Goal: Information Seeking & Learning: Check status

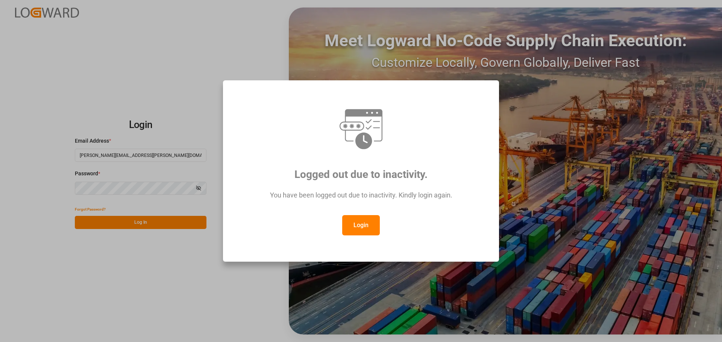
click at [355, 227] on button "Login" at bounding box center [361, 225] width 38 height 20
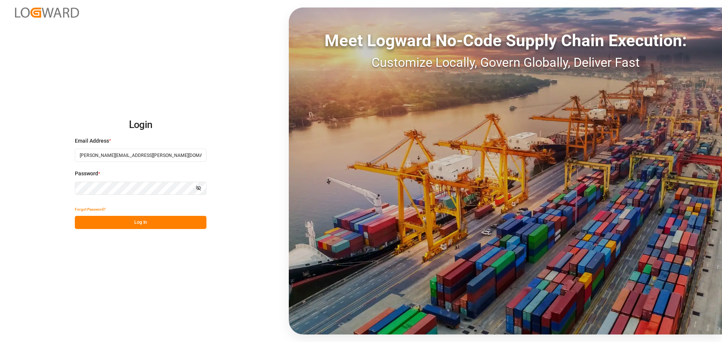
click at [130, 220] on button "Log In" at bounding box center [141, 222] width 132 height 13
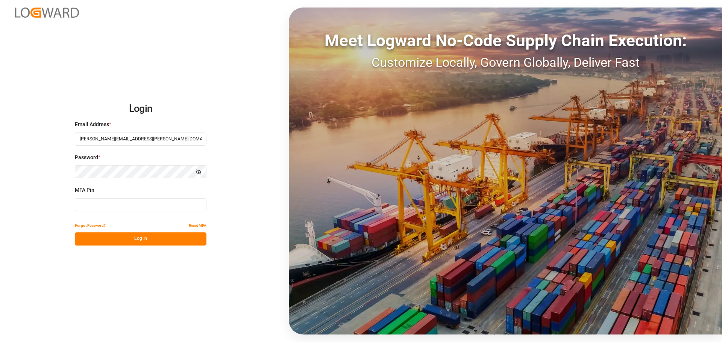
click at [123, 208] on input at bounding box center [141, 204] width 132 height 13
click at [139, 243] on button "Log In" at bounding box center [141, 239] width 132 height 13
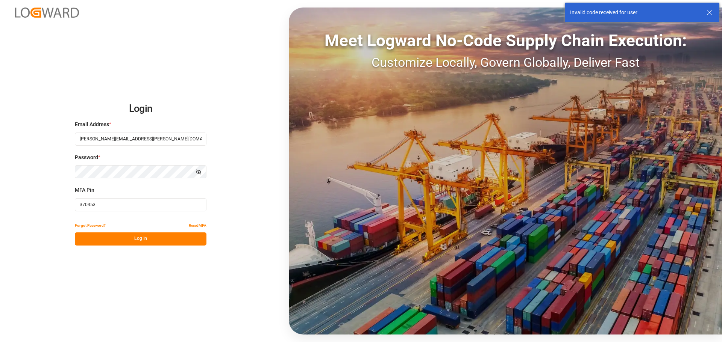
click at [145, 238] on button "Log In" at bounding box center [141, 239] width 132 height 13
click at [103, 205] on input "370453" at bounding box center [141, 204] width 132 height 13
drag, startPoint x: 103, startPoint y: 205, endPoint x: 21, endPoint y: 195, distance: 82.6
click at [21, 195] on div "Login Email Address * [PERSON_NAME][EMAIL_ADDRESS][PERSON_NAME][DOMAIN_NAME] Pa…" at bounding box center [361, 171] width 722 height 342
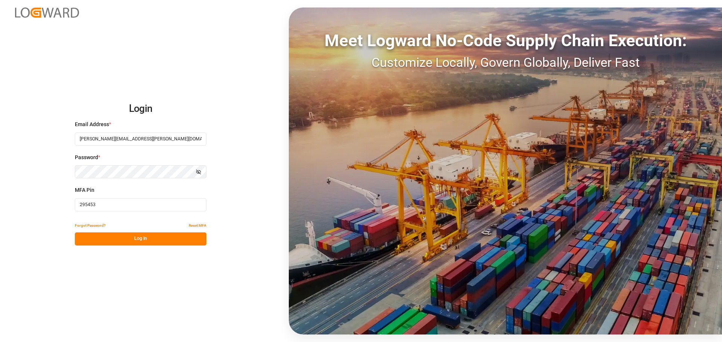
type input "295453"
click at [145, 242] on button "Log In" at bounding box center [141, 239] width 132 height 13
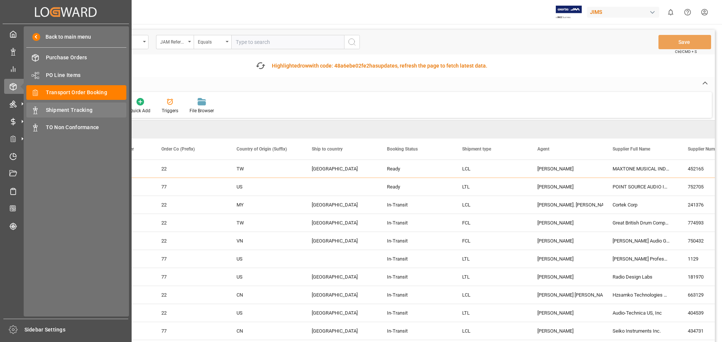
click at [81, 109] on span "Shipment Tracking" at bounding box center [86, 110] width 81 height 8
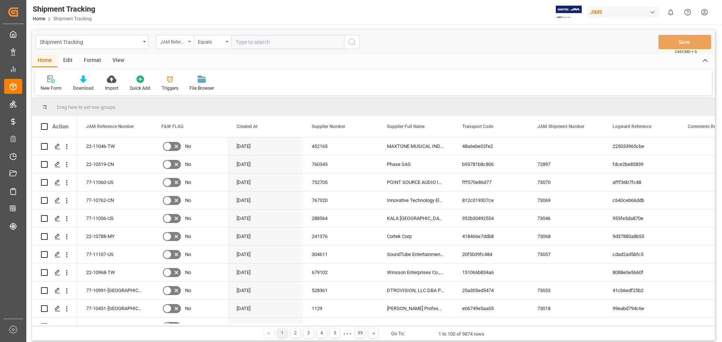
click at [190, 40] on div "JAM Reference Number" at bounding box center [175, 42] width 38 height 14
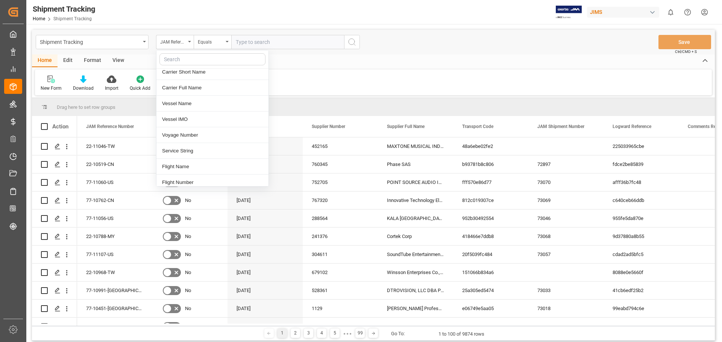
scroll to position [501, 0]
click at [207, 160] on div "Tracking Number" at bounding box center [212, 168] width 112 height 16
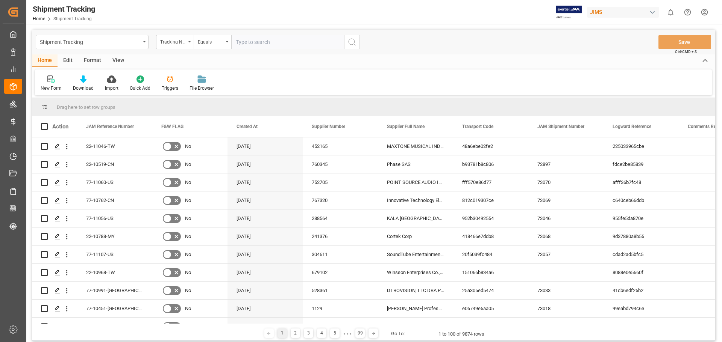
click at [265, 46] on input "text" at bounding box center [287, 42] width 113 height 14
paste input "1ZY500856891714251"
type input "1ZY500856891714251"
click at [353, 41] on icon "search button" at bounding box center [351, 42] width 9 height 9
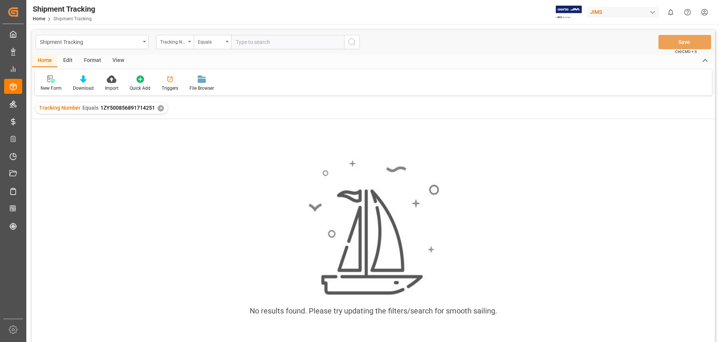
click at [116, 62] on div "View" at bounding box center [118, 61] width 23 height 13
click at [48, 80] on icon at bounding box center [48, 80] width 8 height 8
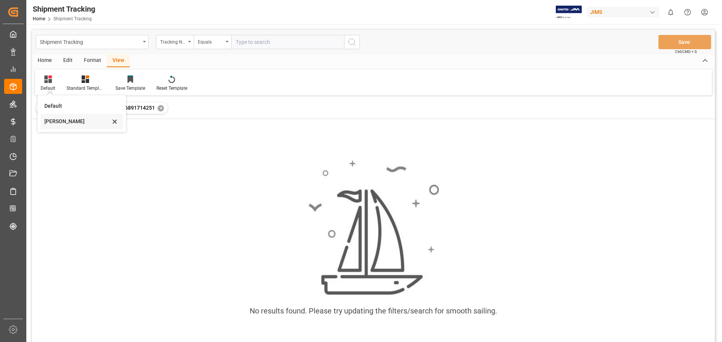
click at [50, 121] on div "[PERSON_NAME]" at bounding box center [77, 122] width 66 height 8
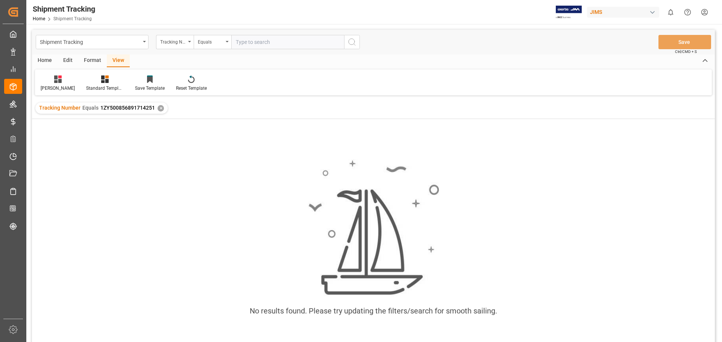
click at [162, 108] on div "✕" at bounding box center [161, 108] width 6 height 6
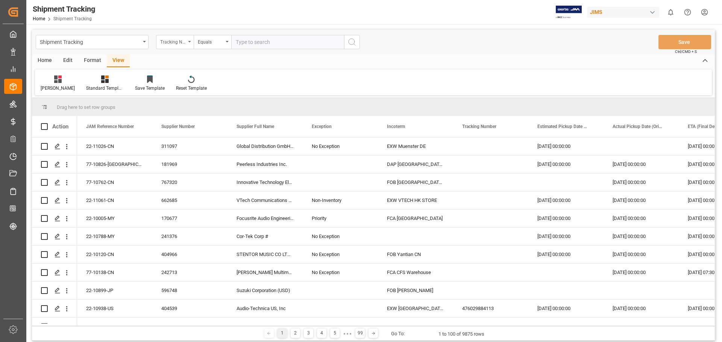
click at [189, 40] on div "Tracking Number" at bounding box center [175, 42] width 38 height 14
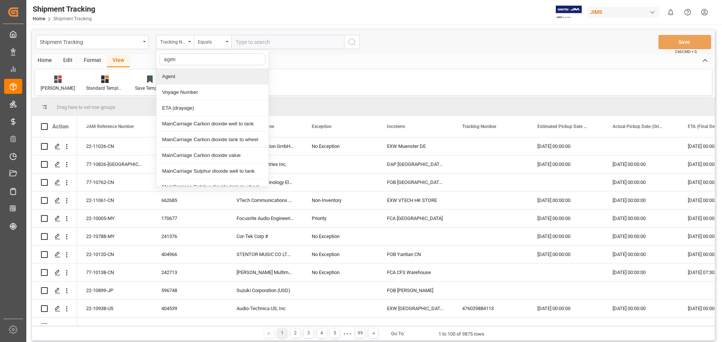
type input "agent"
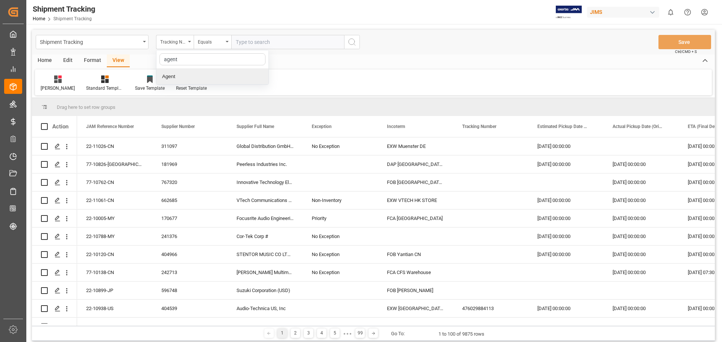
click at [182, 75] on div "Agent" at bounding box center [212, 77] width 112 height 16
click at [340, 42] on button "Select Items" at bounding box center [287, 42] width 113 height 14
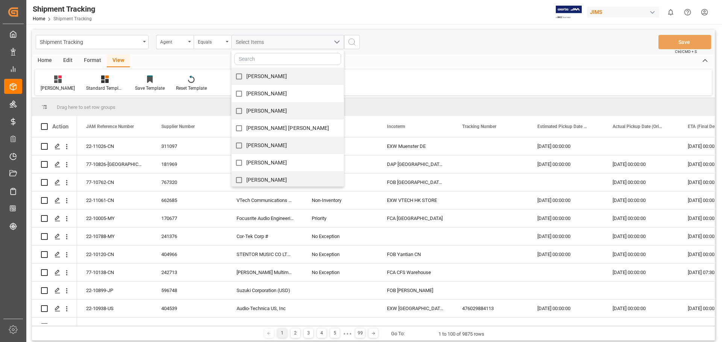
click at [262, 180] on span "[PERSON_NAME]" at bounding box center [266, 180] width 41 height 6
click at [246, 180] on input "[PERSON_NAME]" at bounding box center [239, 180] width 15 height 15
checkbox input "true"
click at [353, 45] on icon "search button" at bounding box center [351, 42] width 9 height 9
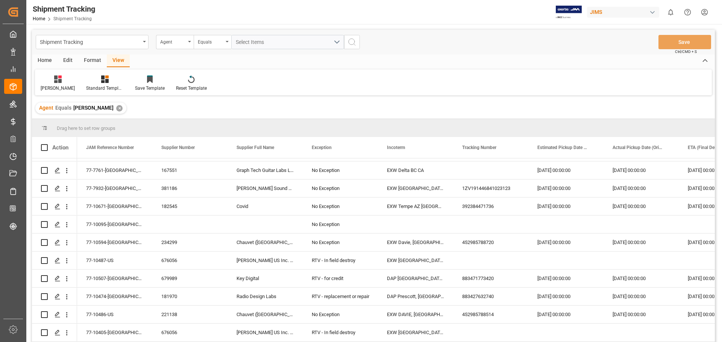
scroll to position [506, 0]
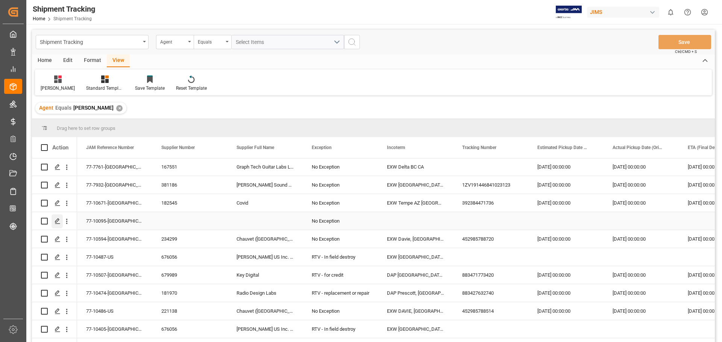
click at [56, 221] on icon "Press SPACE to select this row." at bounding box center [58, 221] width 6 height 6
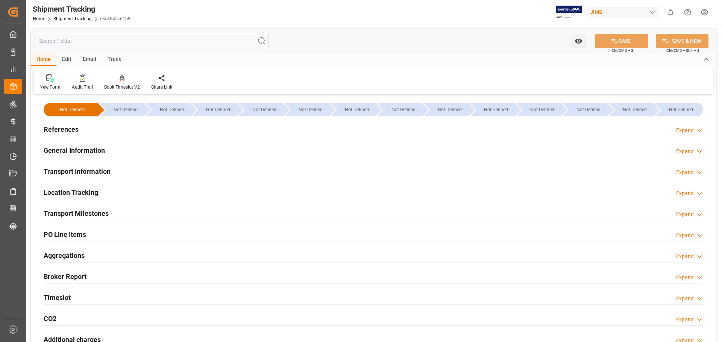
click at [67, 130] on h2 "References" at bounding box center [61, 129] width 35 height 10
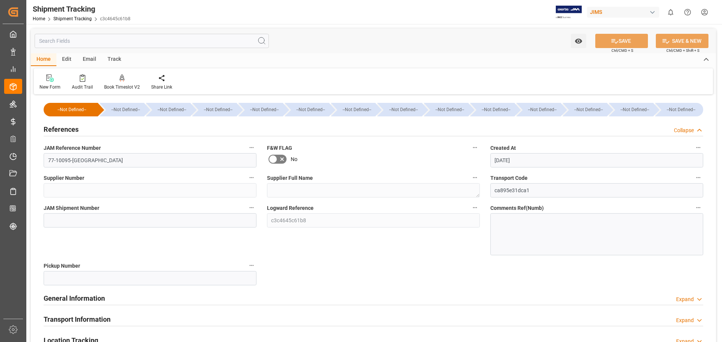
click at [73, 300] on h2 "General Information" at bounding box center [74, 299] width 61 height 10
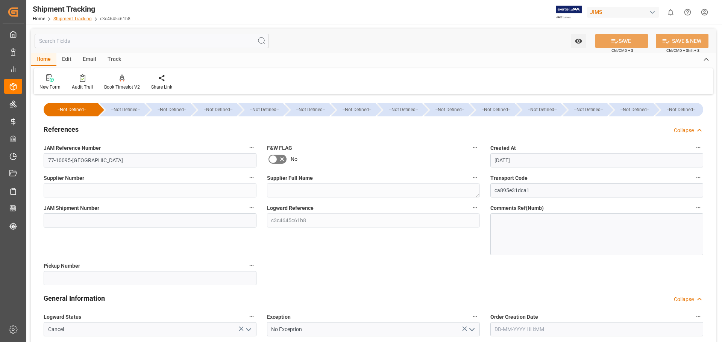
click at [65, 19] on link "Shipment Tracking" at bounding box center [72, 18] width 38 height 5
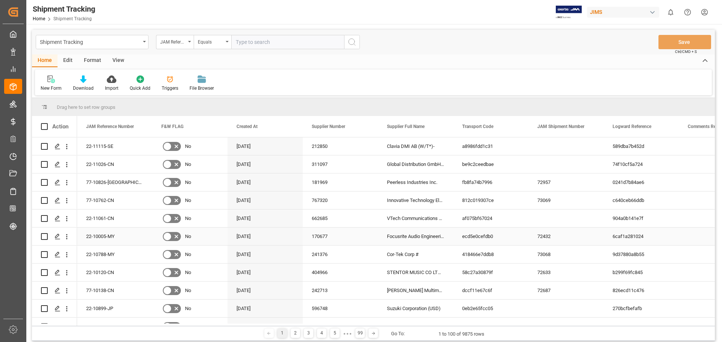
scroll to position [0, 0]
click at [192, 42] on div "JAM Reference Number" at bounding box center [175, 42] width 38 height 14
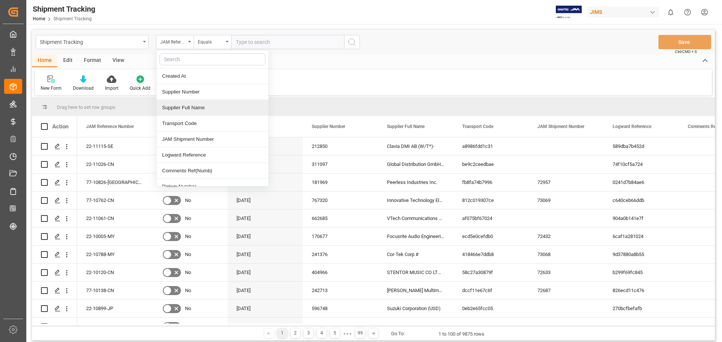
scroll to position [0, 0]
click at [177, 56] on input "text" at bounding box center [212, 59] width 106 height 12
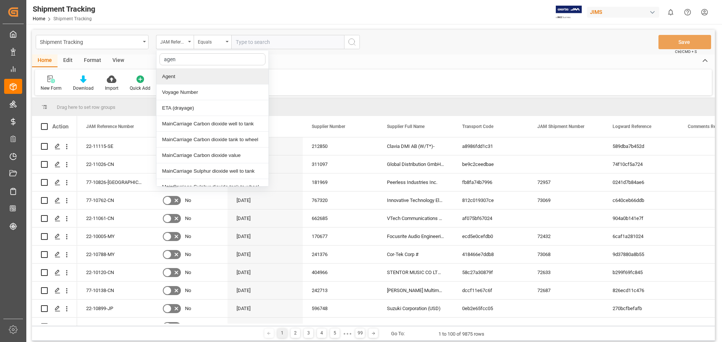
type input "agent"
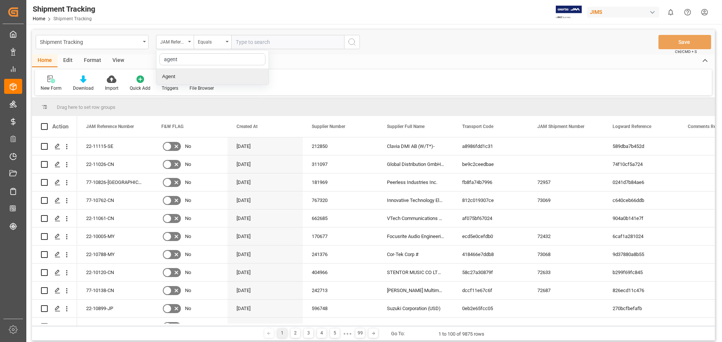
click at [182, 79] on div "Agent" at bounding box center [212, 77] width 112 height 16
click at [337, 41] on button "Select Items" at bounding box center [287, 42] width 113 height 14
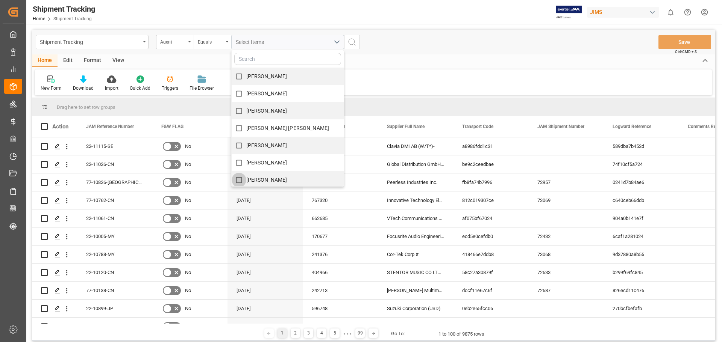
click at [238, 180] on input "[PERSON_NAME]" at bounding box center [239, 180] width 15 height 15
checkbox input "true"
click at [352, 43] on icon "search button" at bounding box center [351, 42] width 9 height 9
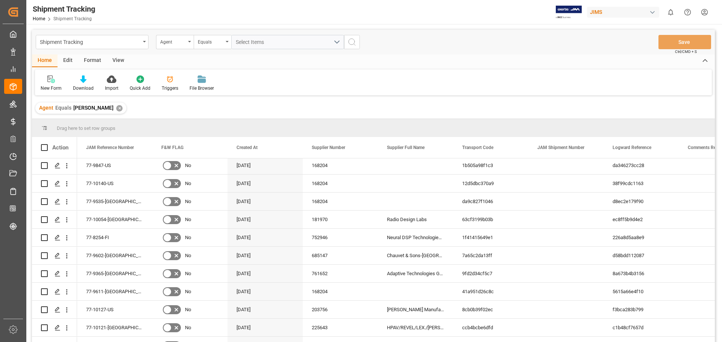
scroll to position [432, 0]
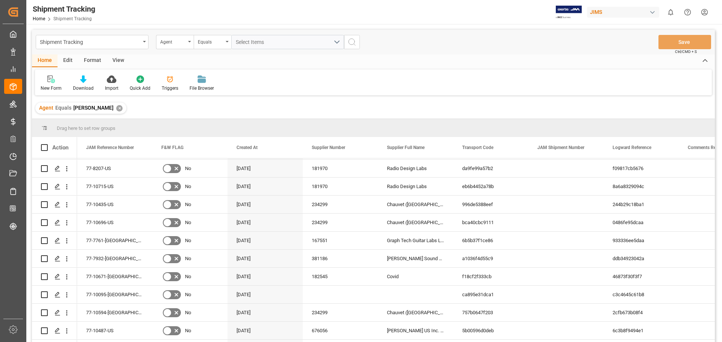
click at [117, 56] on div "View" at bounding box center [118, 61] width 23 height 13
click at [48, 83] on icon at bounding box center [48, 80] width 8 height 8
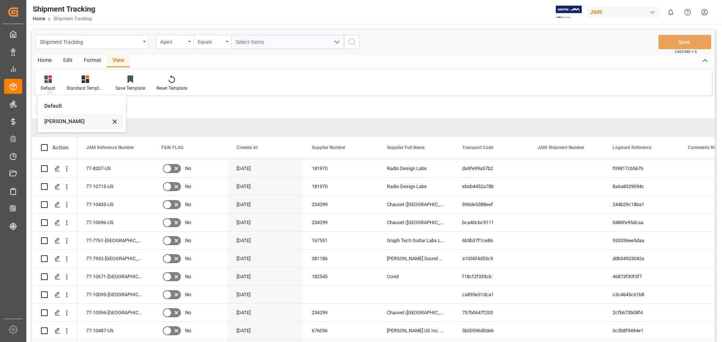
click at [53, 122] on div "[PERSON_NAME]" at bounding box center [77, 122] width 66 height 8
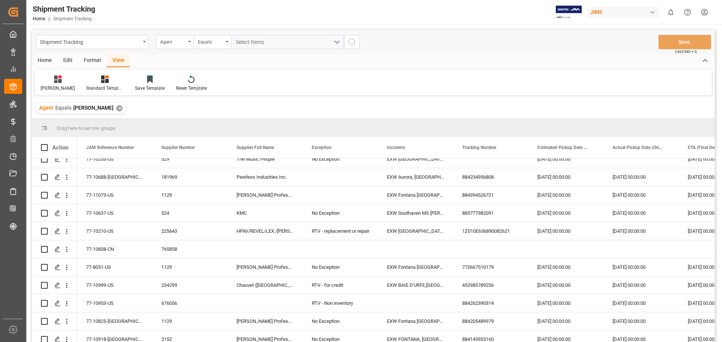
scroll to position [0, 0]
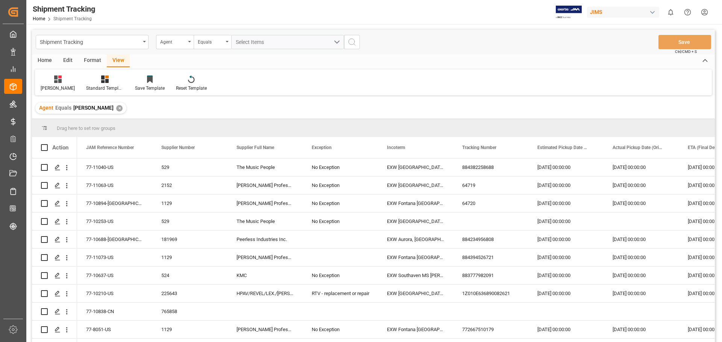
click at [50, 129] on div at bounding box center [49, 128] width 16 height 7
click at [43, 127] on span at bounding box center [44, 128] width 7 height 7
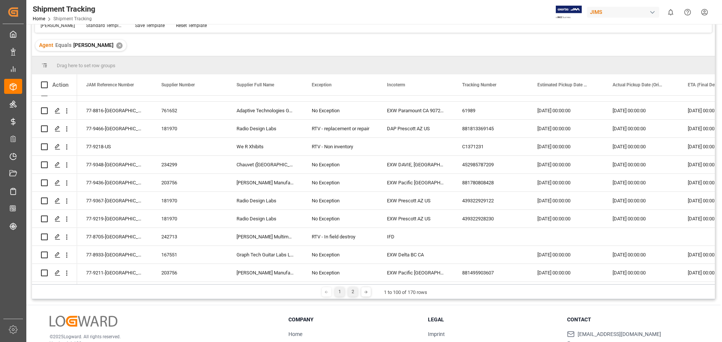
click at [351, 293] on div "2" at bounding box center [352, 292] width 9 height 9
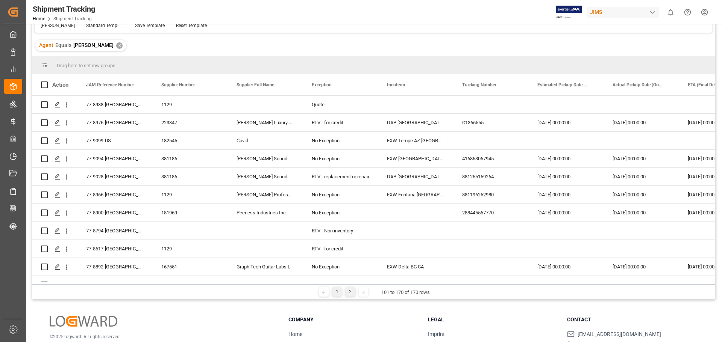
click at [335, 294] on div "1" at bounding box center [336, 292] width 9 height 9
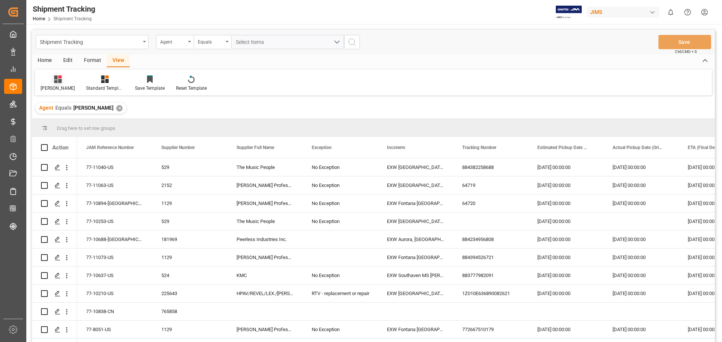
click at [54, 79] on icon at bounding box center [58, 80] width 8 height 8
click at [231, 108] on div "Agent Equals [PERSON_NAME] ✕" at bounding box center [373, 108] width 683 height 21
drag, startPoint x: 173, startPoint y: 125, endPoint x: 436, endPoint y: 148, distance: 264.2
click at [436, 148] on div "Incoterm" at bounding box center [412, 147] width 50 height 21
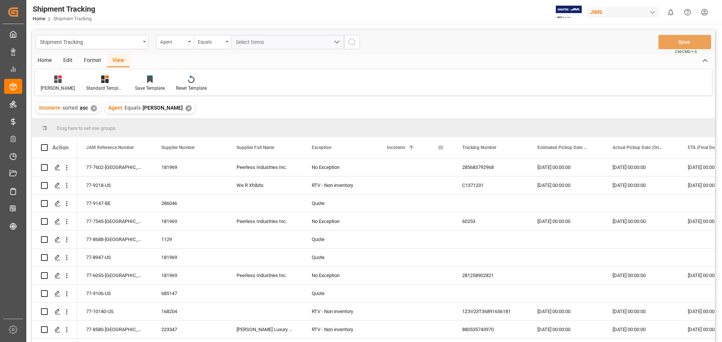
click at [441, 148] on span at bounding box center [440, 147] width 7 height 7
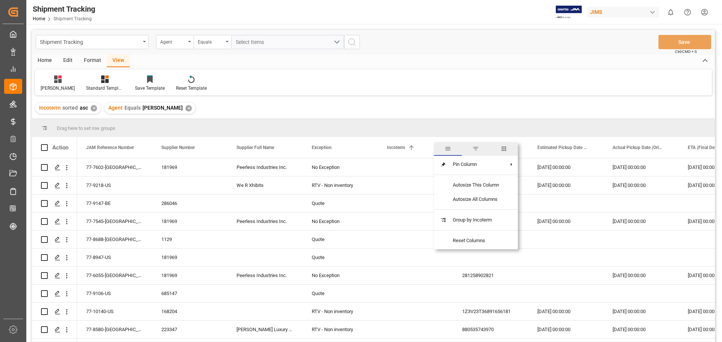
click at [503, 145] on span "columns" at bounding box center [503, 148] width 7 height 7
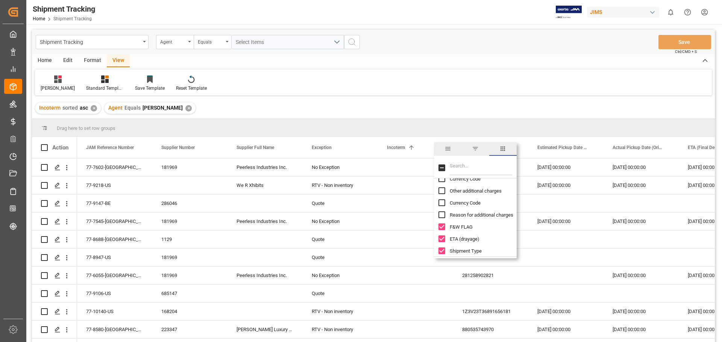
scroll to position [2334, 0]
click at [512, 253] on div "Changed At" at bounding box center [479, 248] width 83 height 12
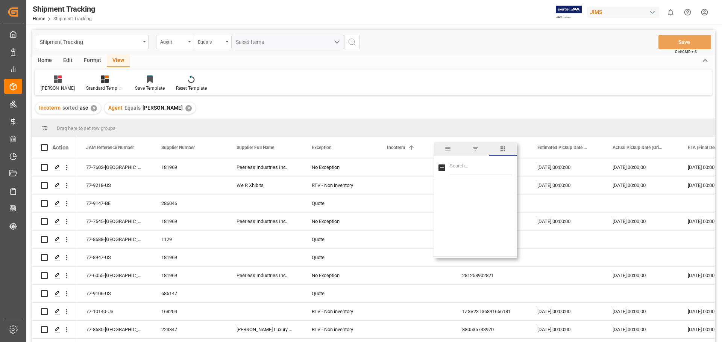
scroll to position [0, 0]
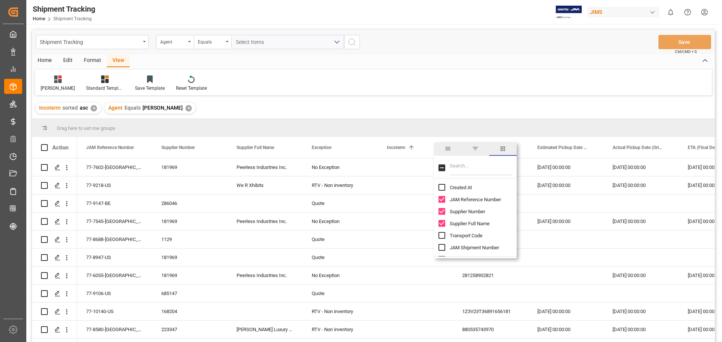
click at [476, 147] on span "filter" at bounding box center [475, 148] width 7 height 7
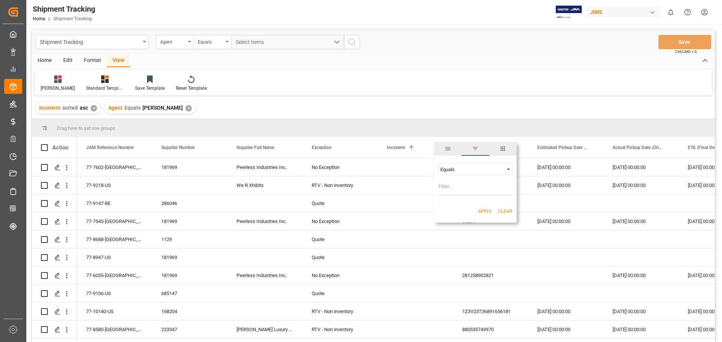
click at [445, 150] on span "general" at bounding box center [447, 148] width 7 height 7
click at [445, 104] on div "Incoterm sorted asc ✕ Agent Equals [PERSON_NAME] ✕" at bounding box center [373, 108] width 683 height 21
click at [407, 147] on div "Incoterm 1" at bounding box center [412, 147] width 50 height 21
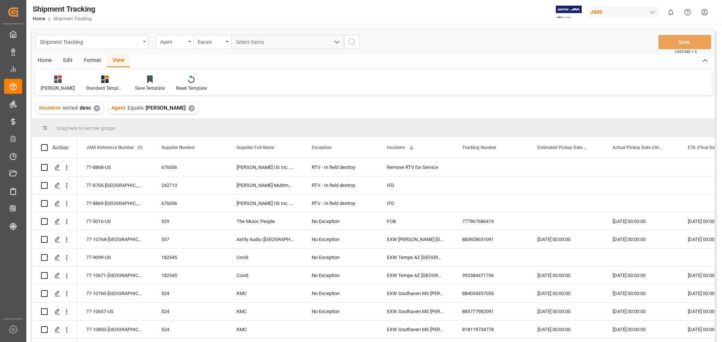
click at [140, 146] on span at bounding box center [139, 147] width 7 height 7
click at [118, 150] on span "JAM Reference Number" at bounding box center [110, 147] width 48 height 5
